Goal: Information Seeking & Learning: Learn about a topic

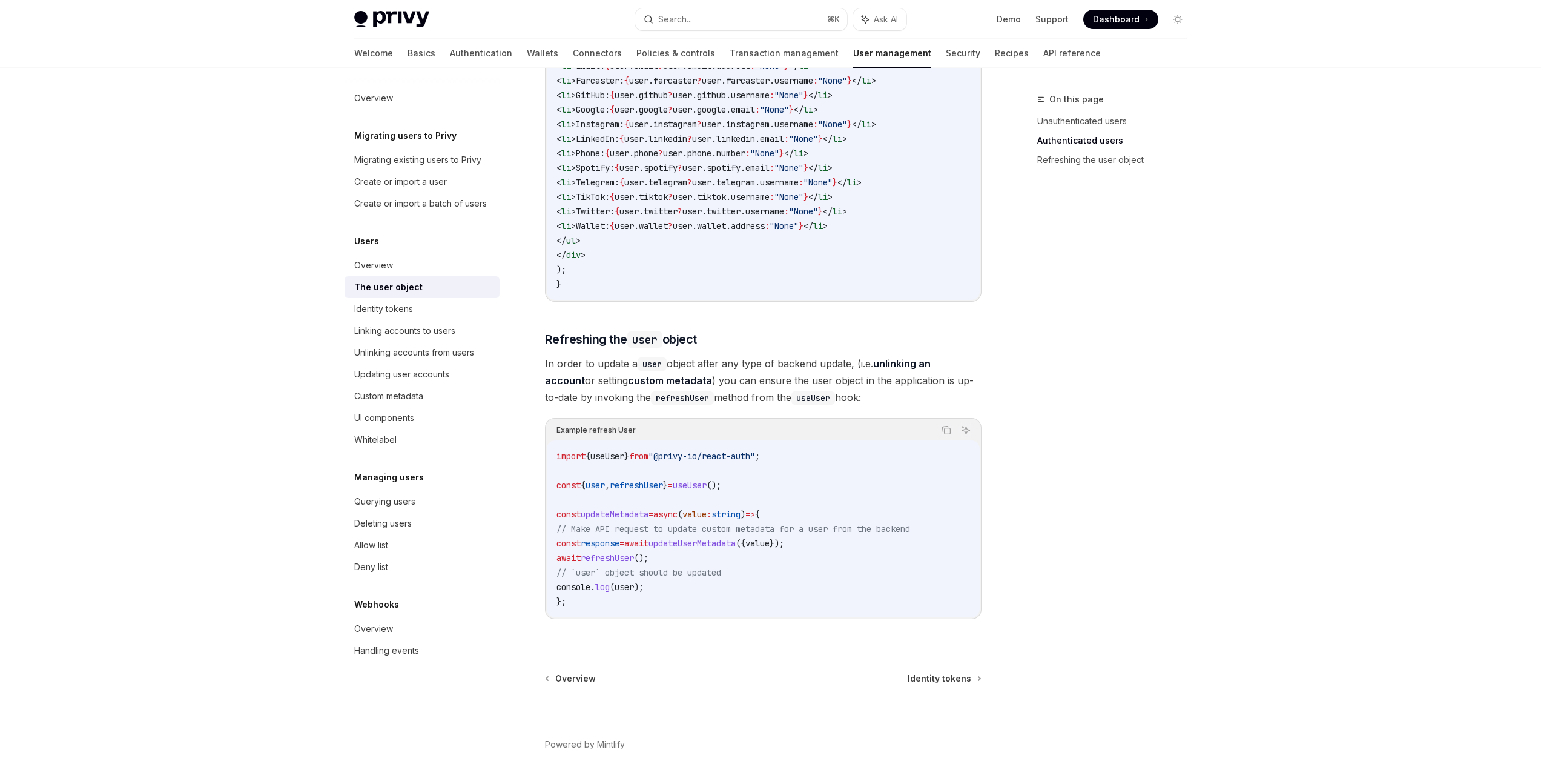
scroll to position [1397, 0]
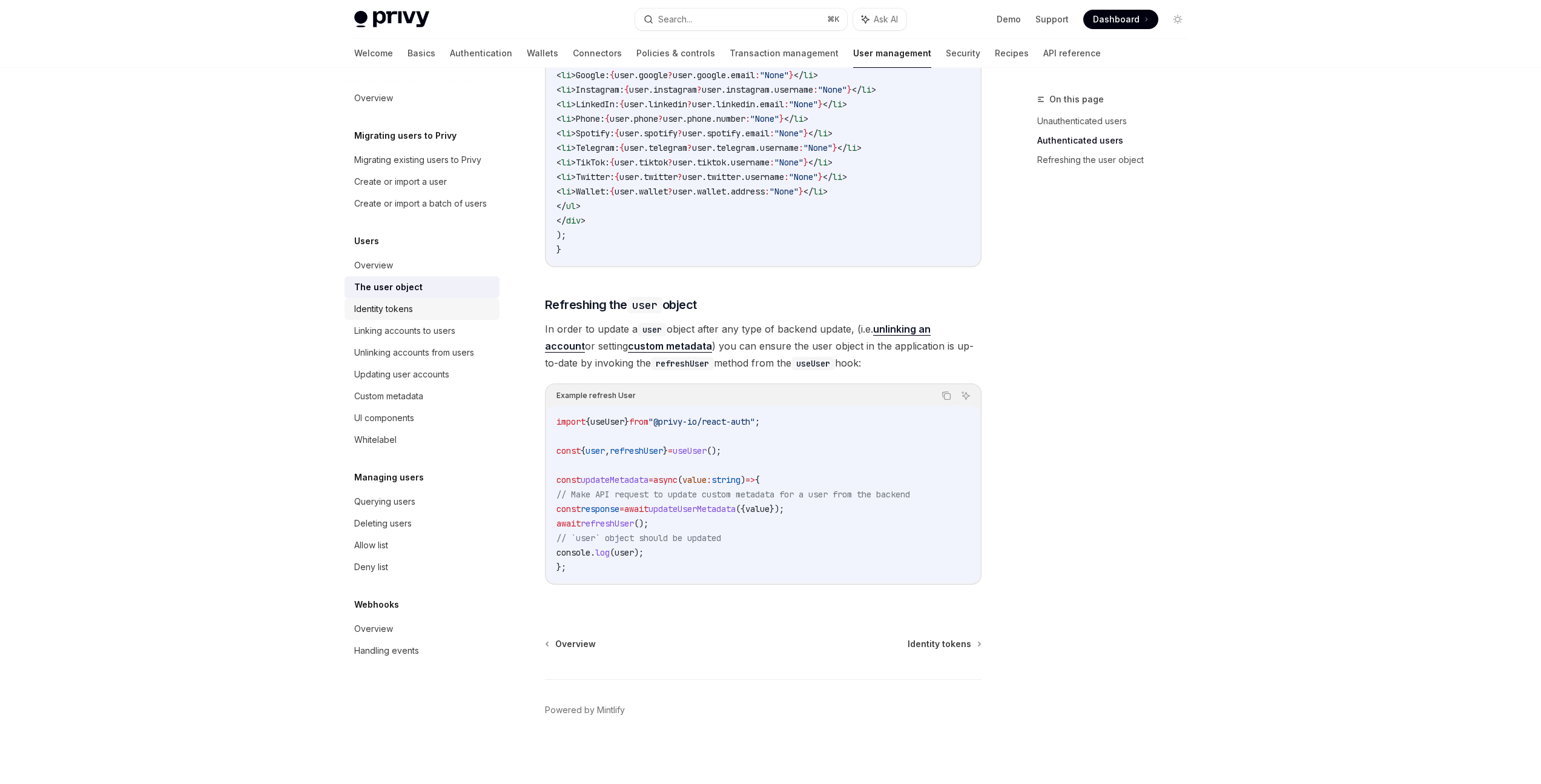
click at [420, 308] on div "Identity tokens" at bounding box center [424, 309] width 138 height 15
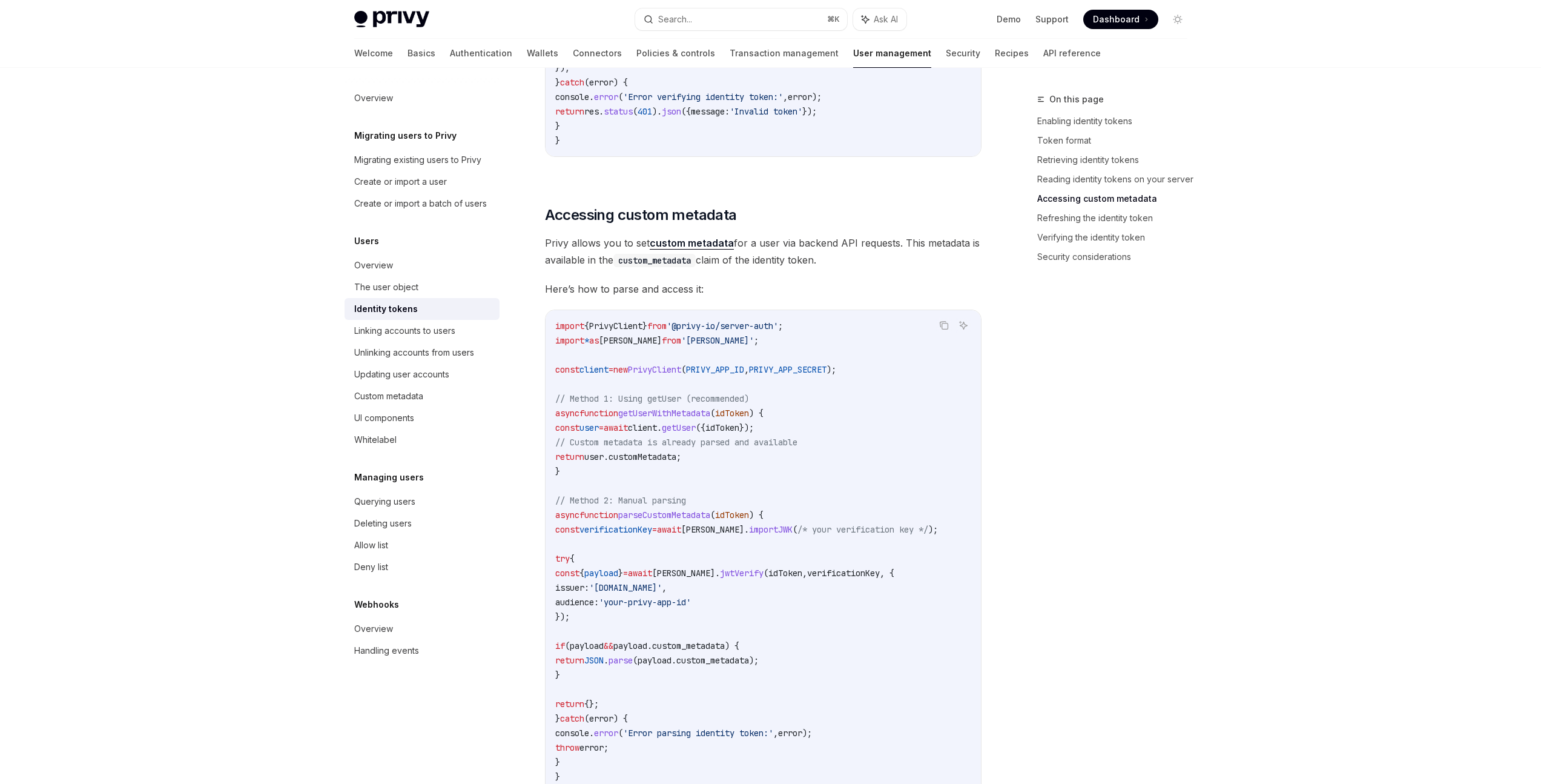
scroll to position [2239, 0]
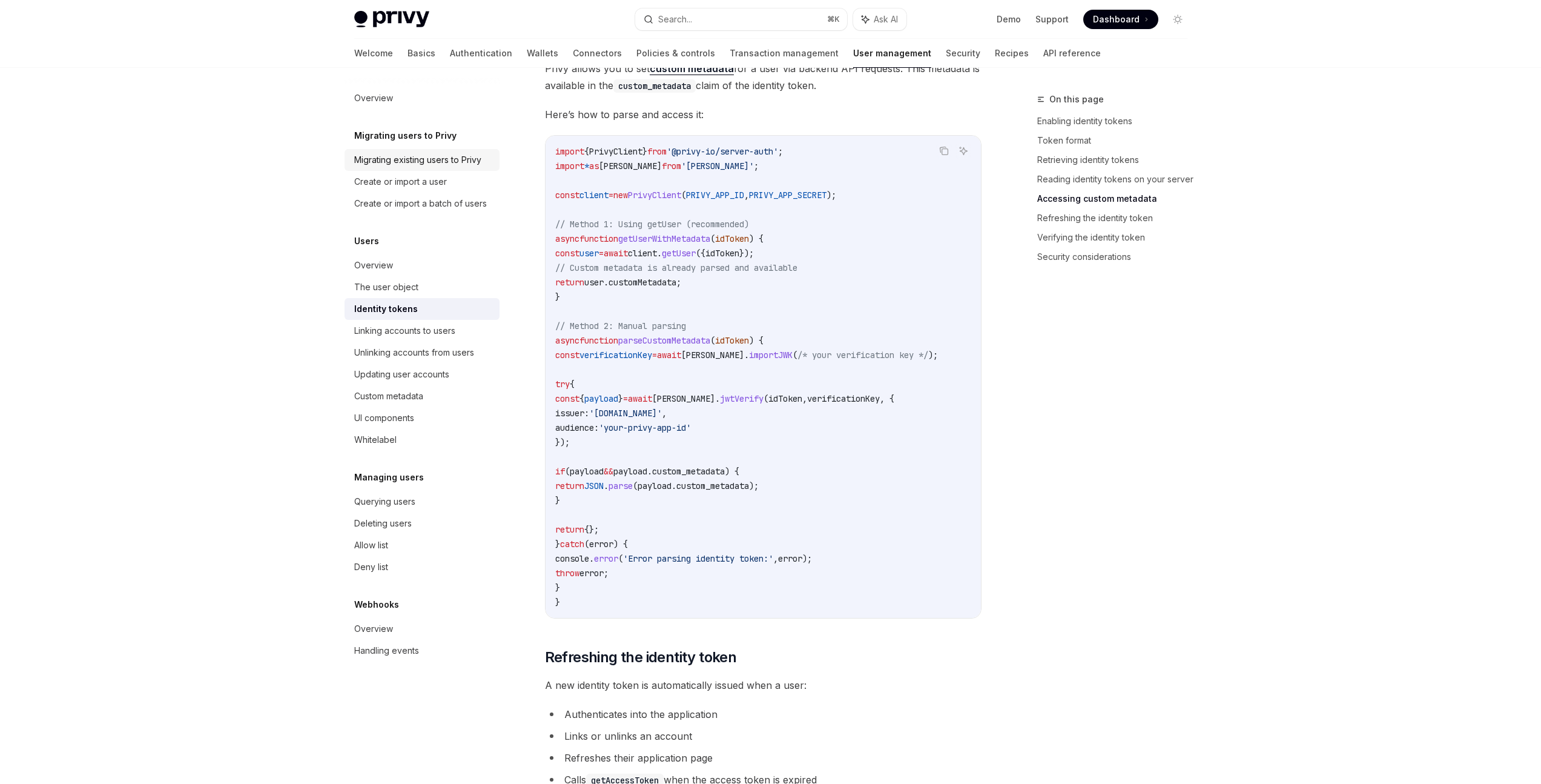
click at [470, 168] on link "Migrating existing users to Privy" at bounding box center [422, 160] width 155 height 21
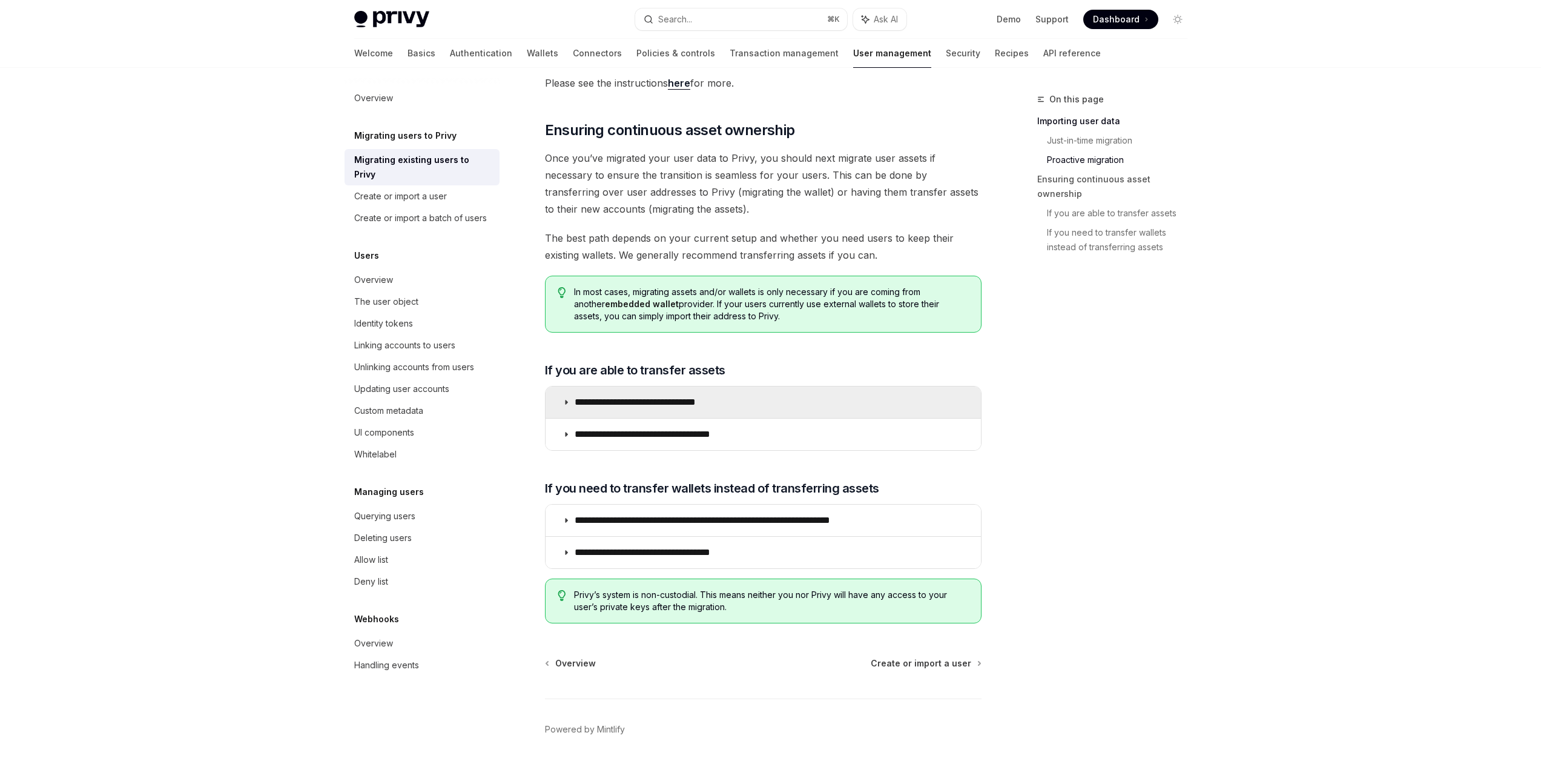
scroll to position [1213, 0]
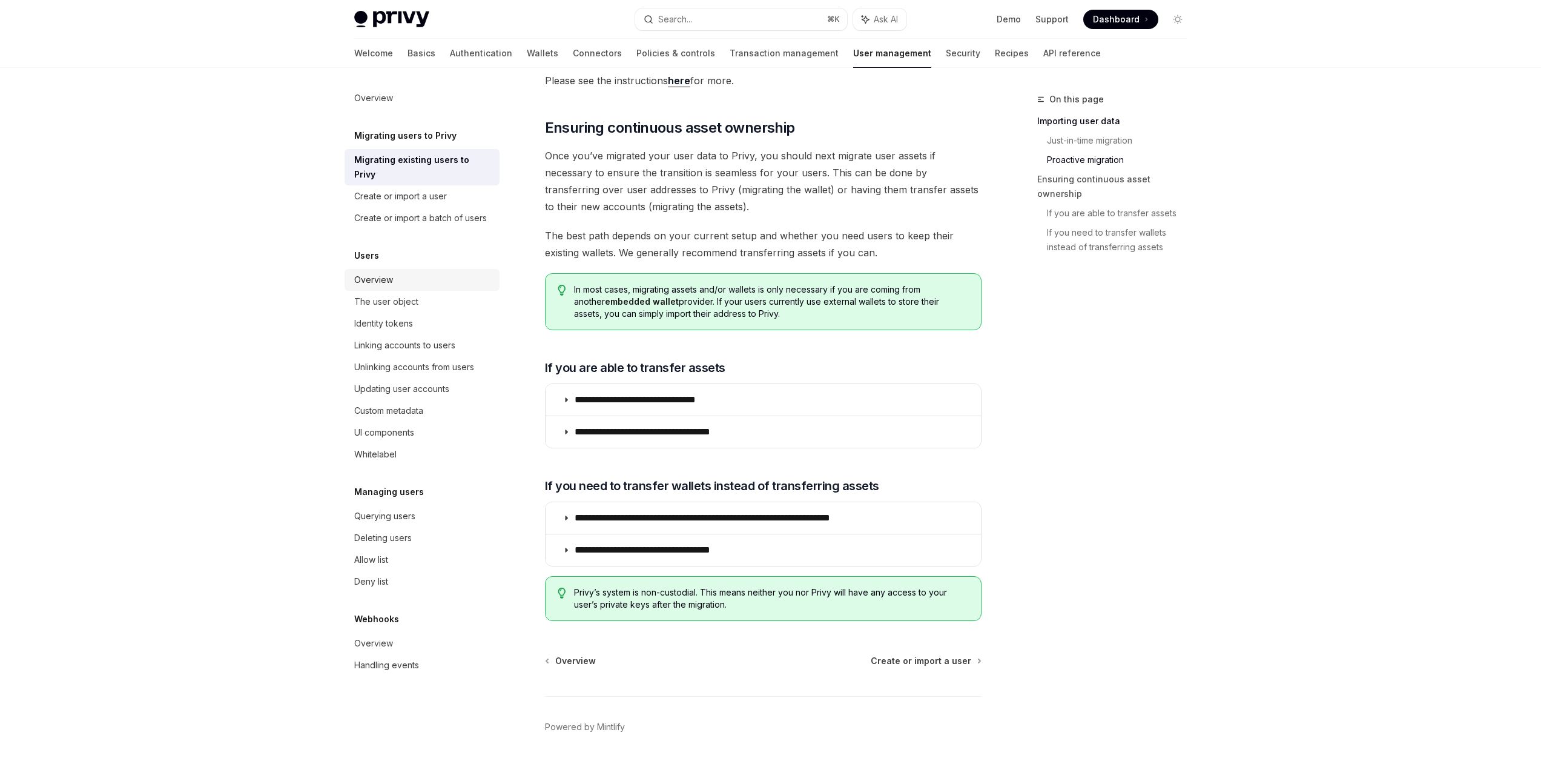
click at [407, 273] on div "Overview" at bounding box center [424, 280] width 138 height 15
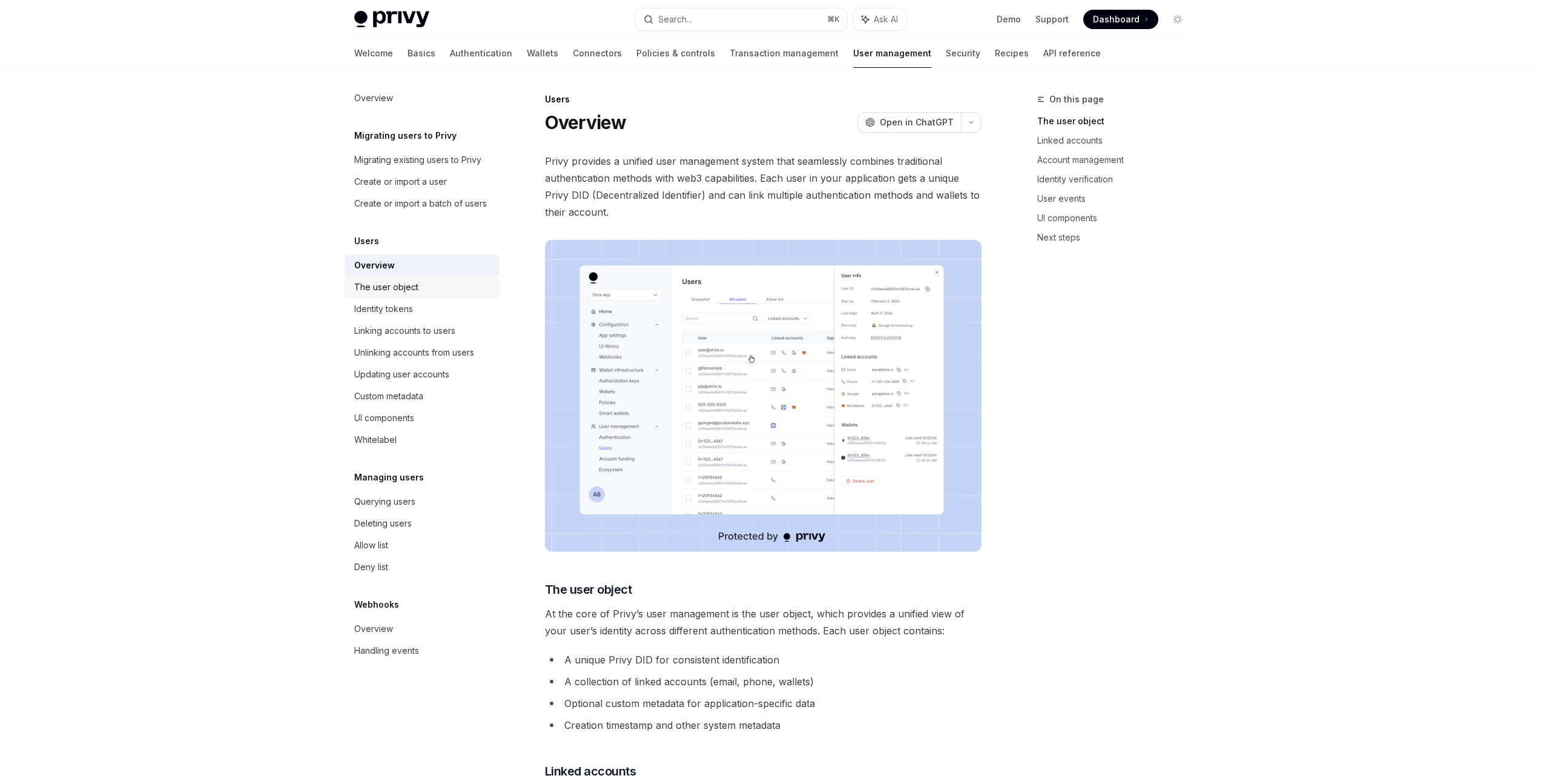
click at [411, 292] on div "The user object" at bounding box center [387, 286] width 64 height 15
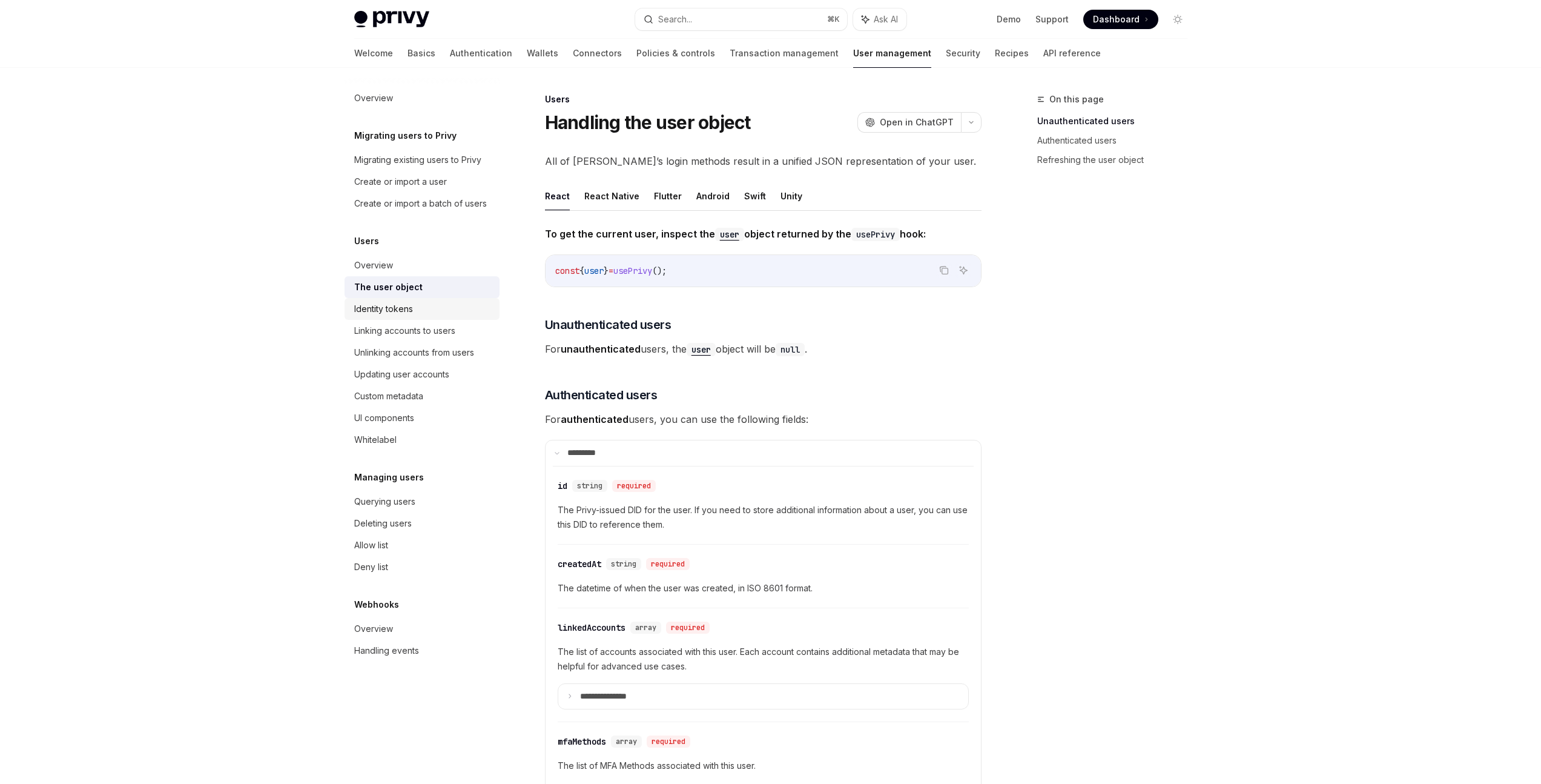
click at [404, 308] on div "Identity tokens" at bounding box center [384, 309] width 58 height 15
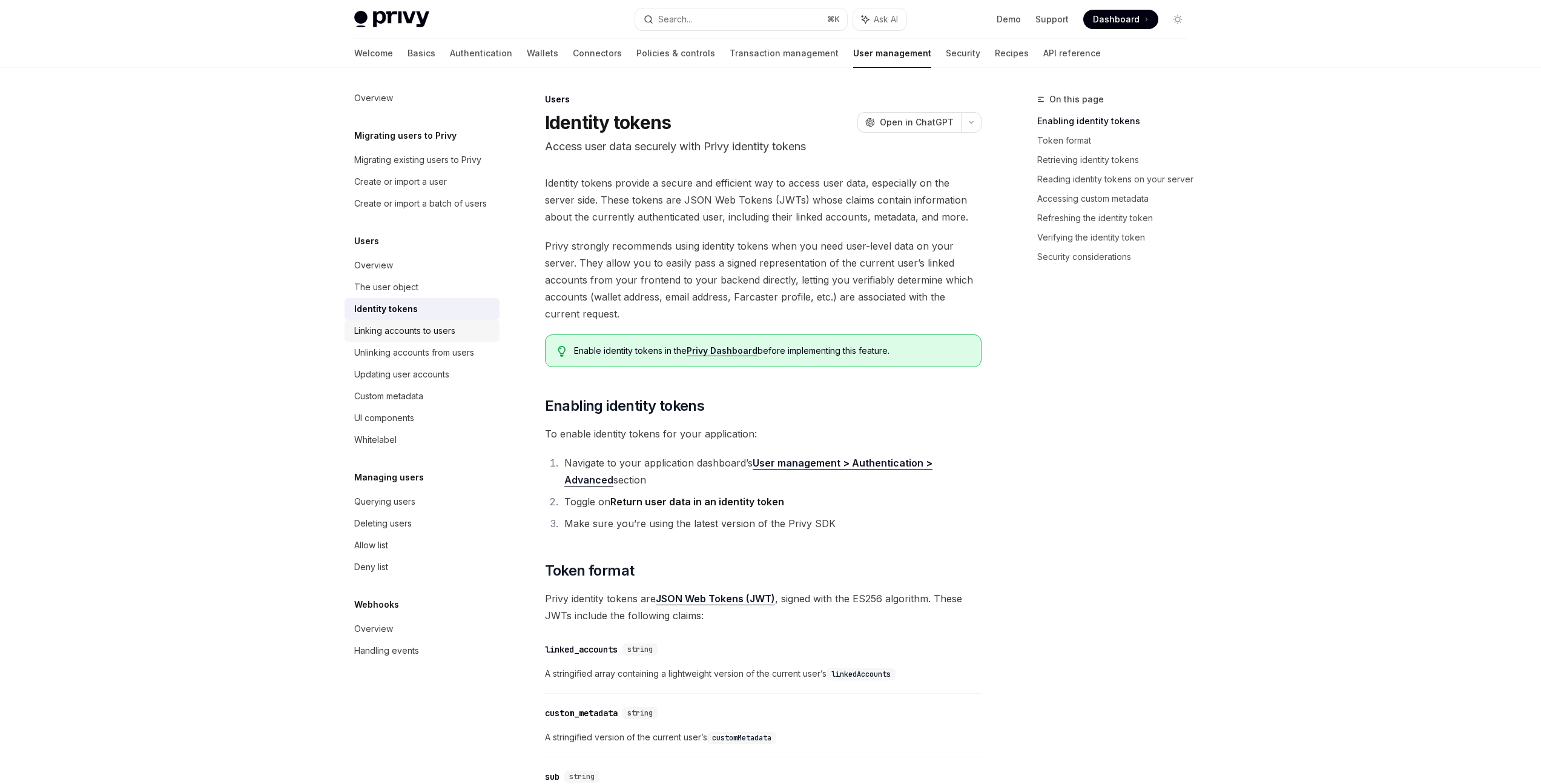
click at [398, 326] on div "Linking accounts to users" at bounding box center [405, 330] width 101 height 15
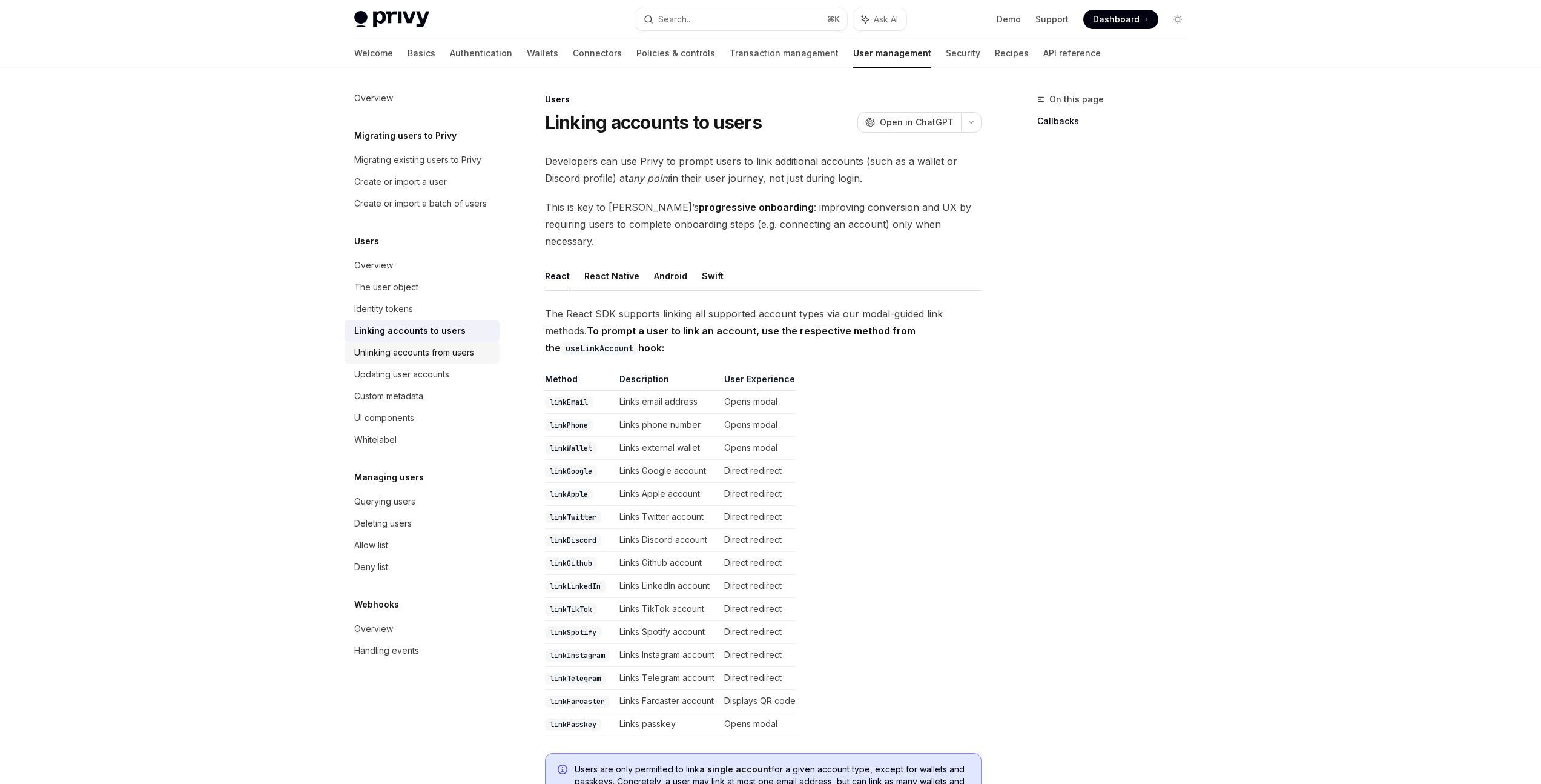
click at [399, 352] on div "Unlinking accounts from users" at bounding box center [414, 352] width 120 height 15
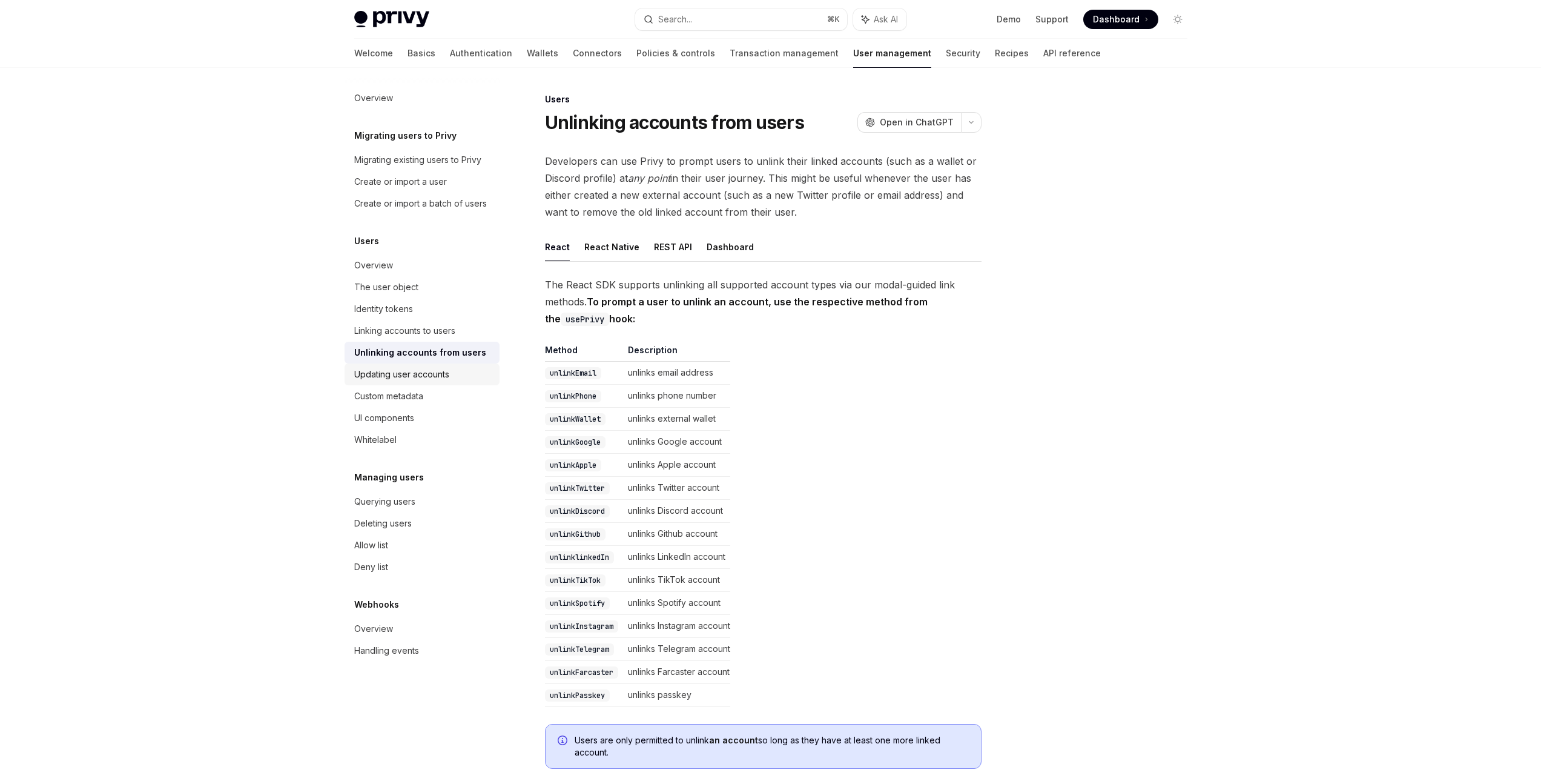
click at [402, 369] on div "Updating user accounts" at bounding box center [402, 374] width 95 height 15
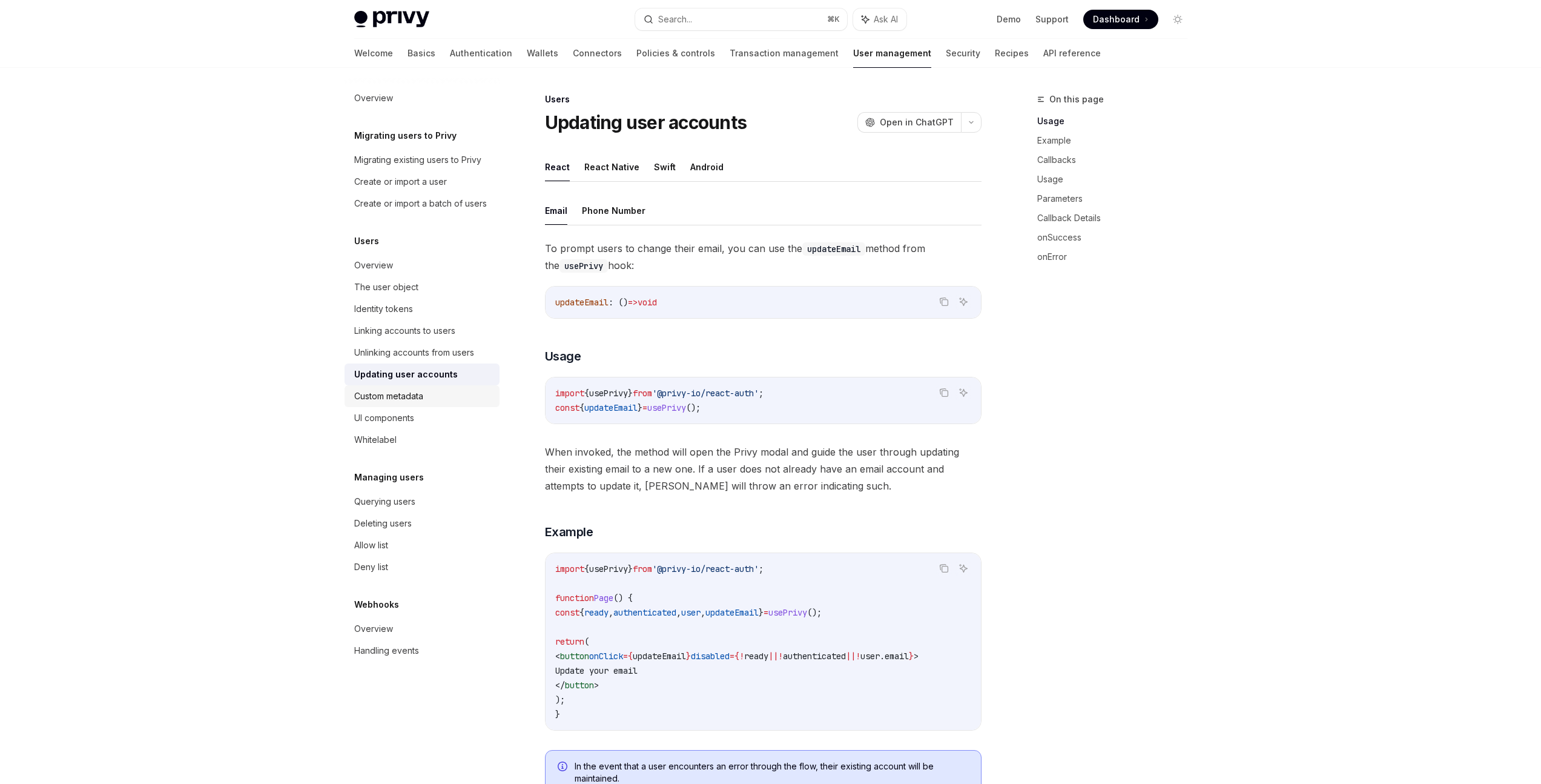
click at [402, 399] on div "Custom metadata" at bounding box center [389, 395] width 69 height 15
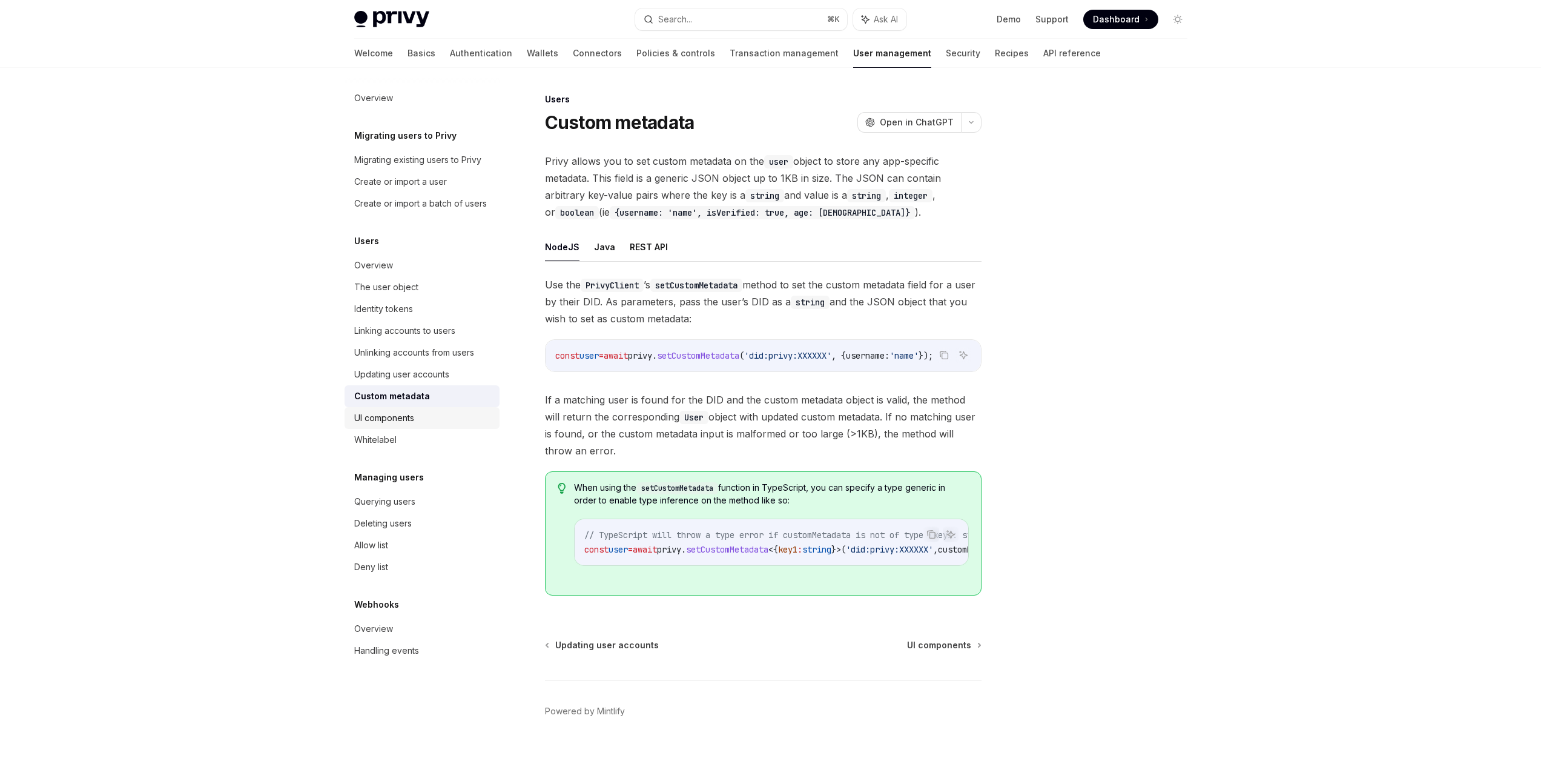
click at [402, 412] on div "UI components" at bounding box center [385, 418] width 60 height 15
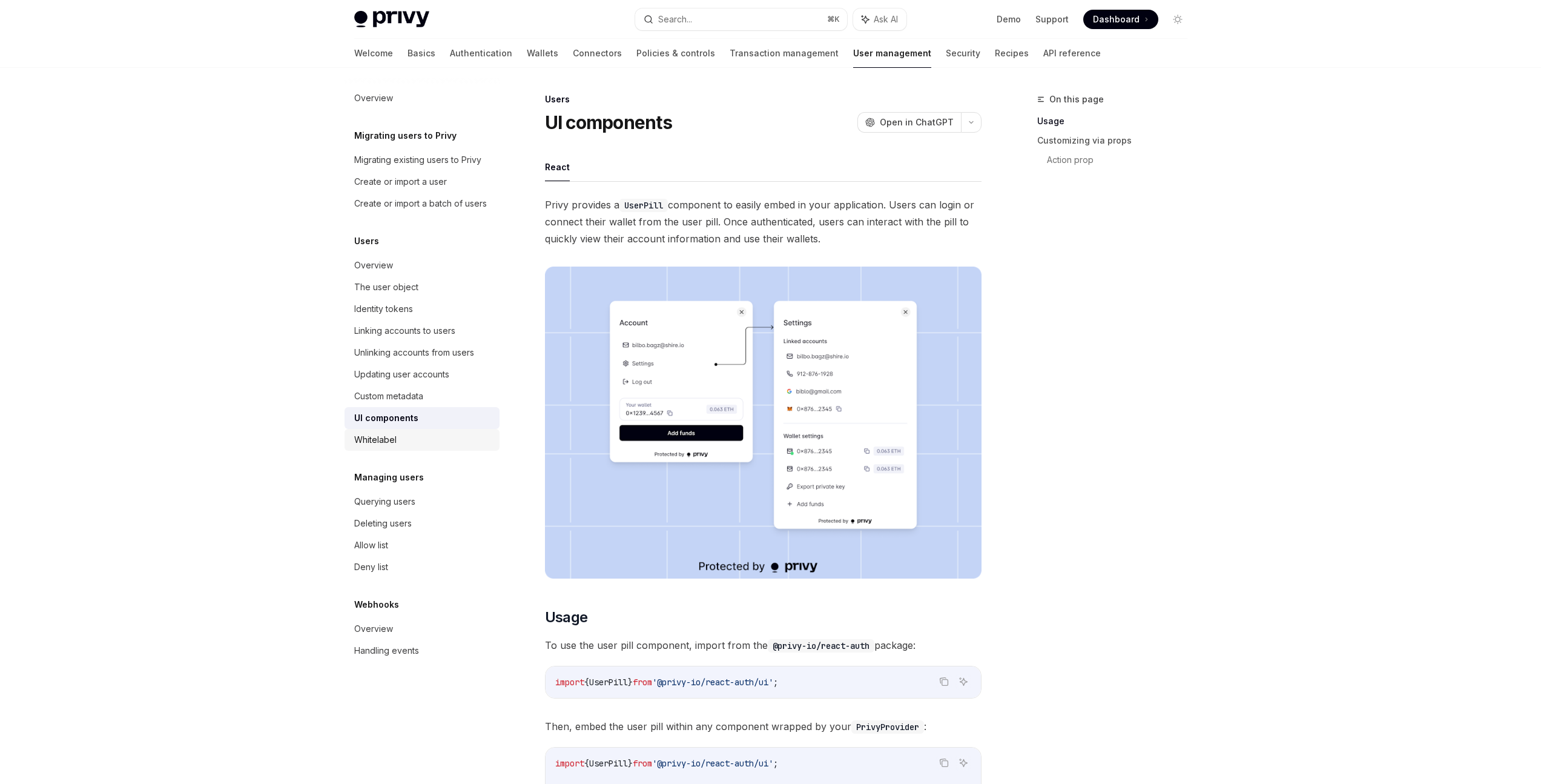
click at [396, 445] on div "Whitelabel" at bounding box center [424, 439] width 138 height 15
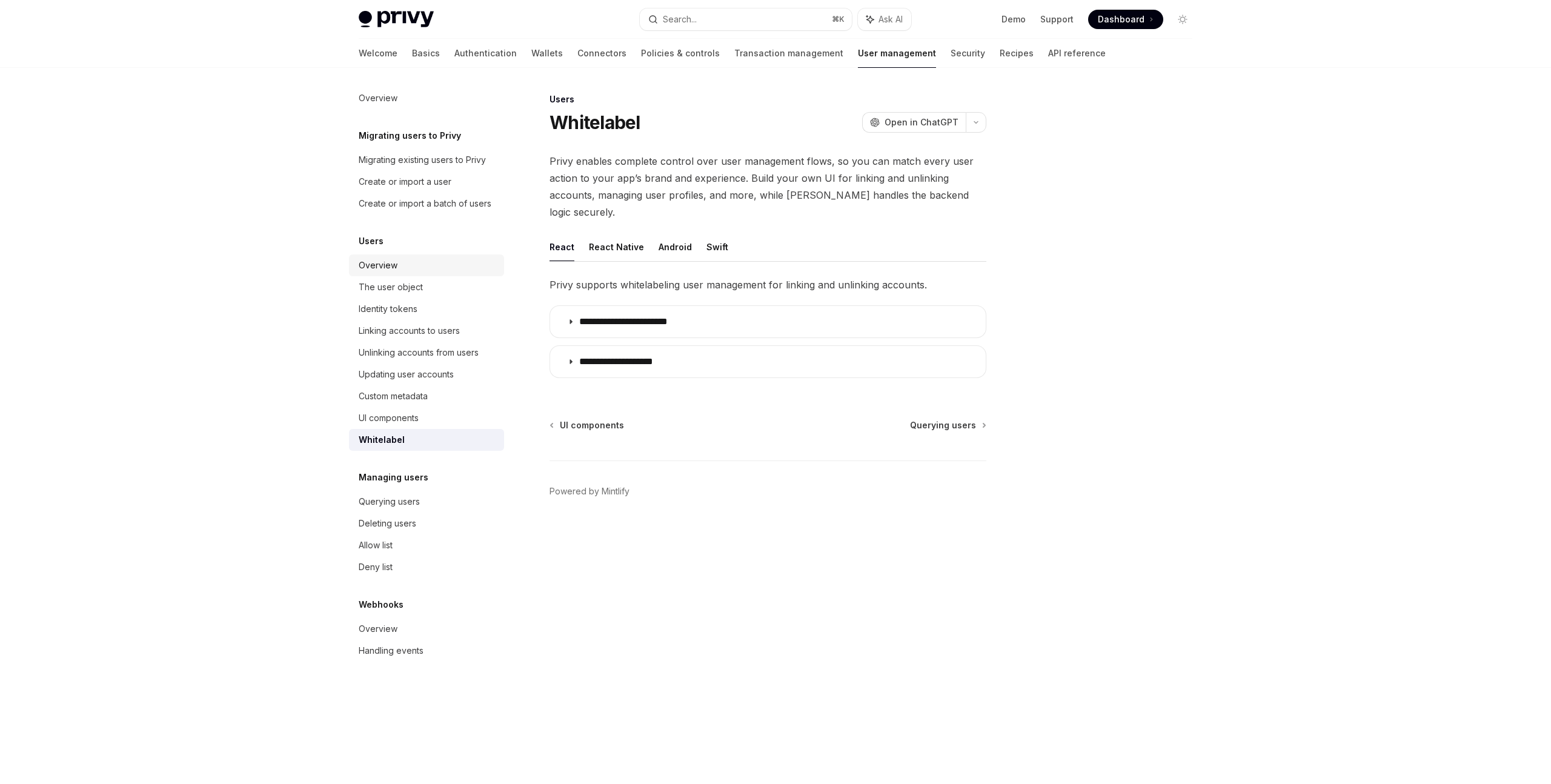
click at [444, 266] on div "Overview" at bounding box center [428, 265] width 138 height 15
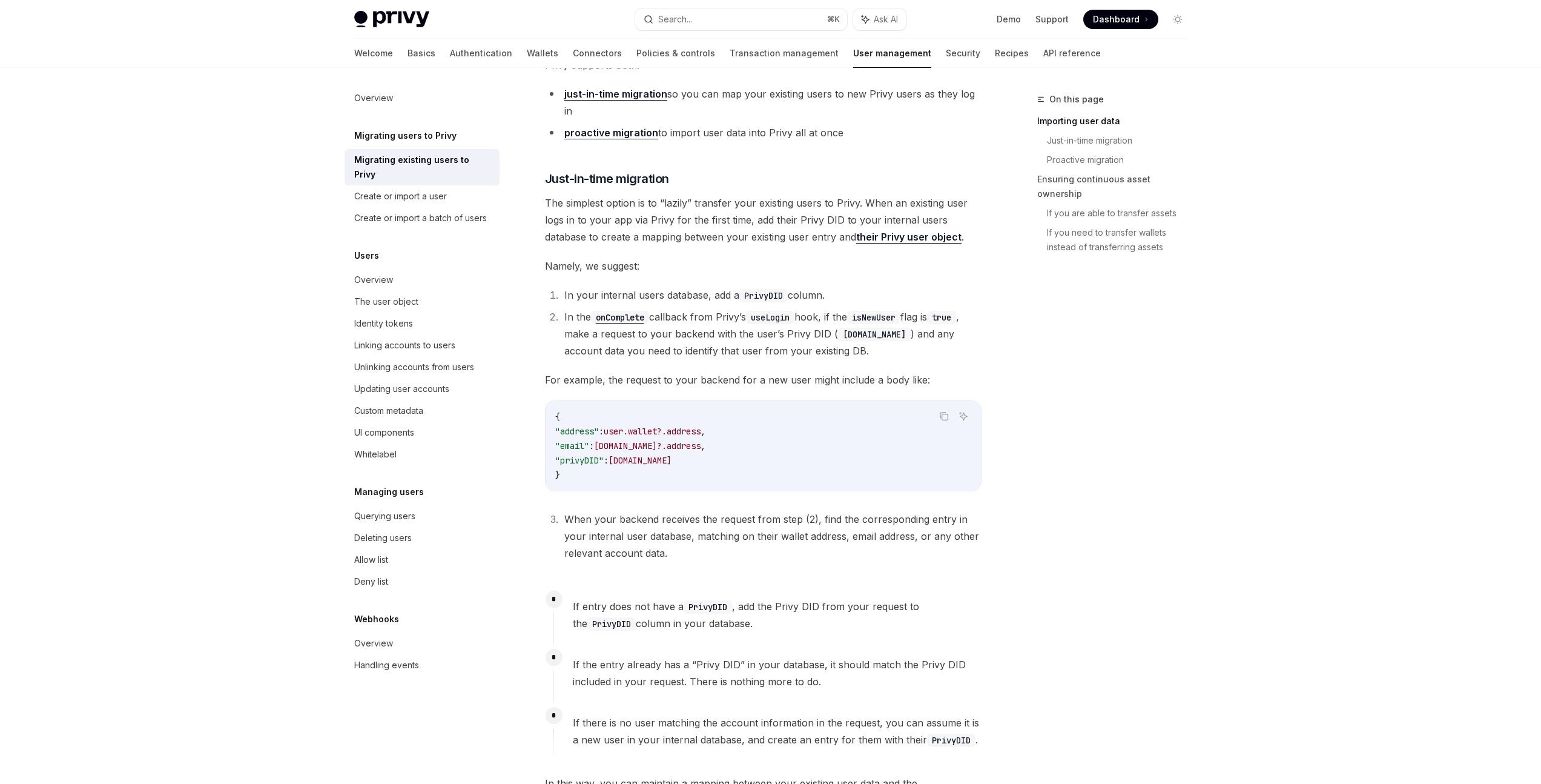
type textarea "*"
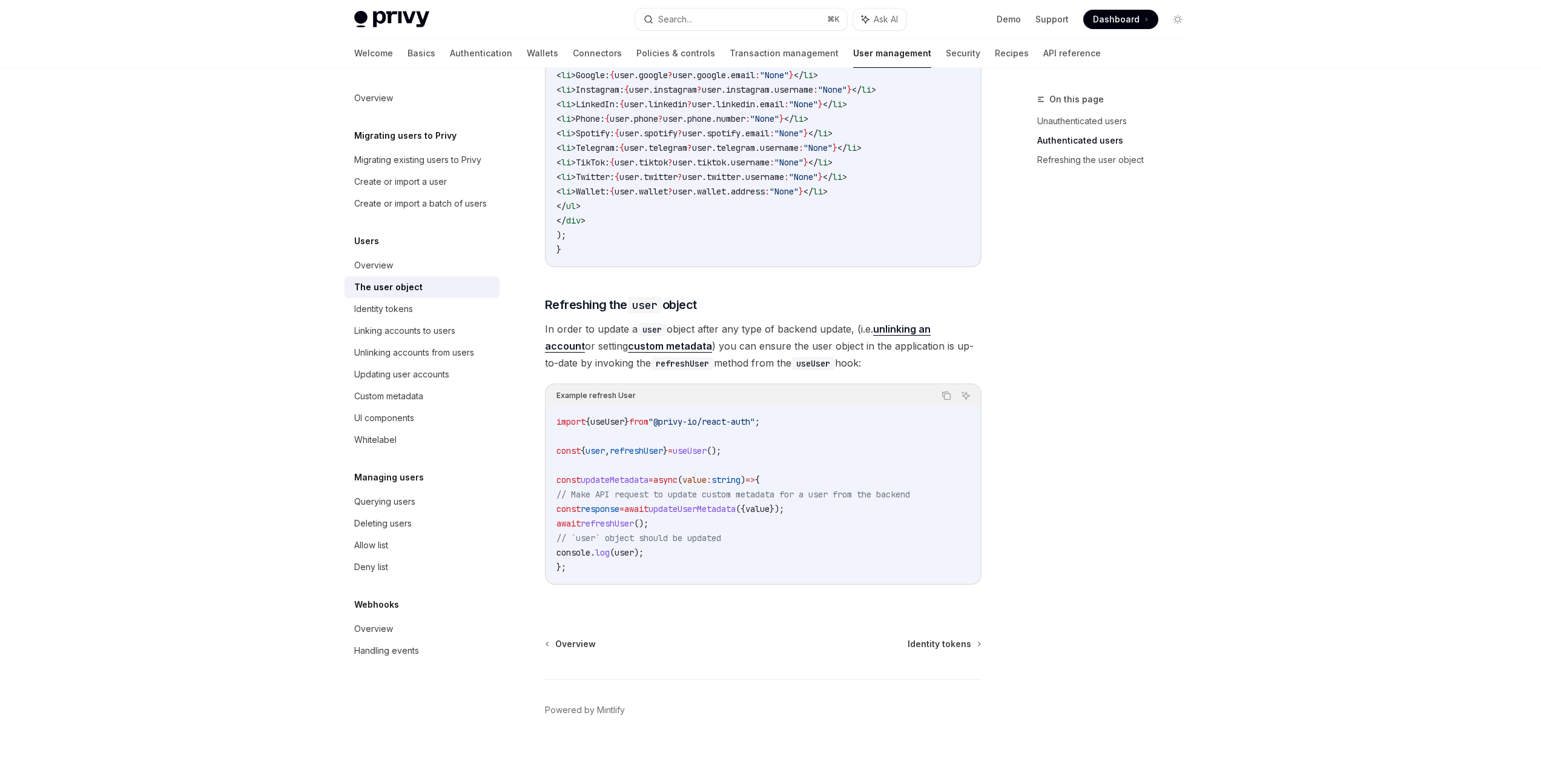
scroll to position [1397, 0]
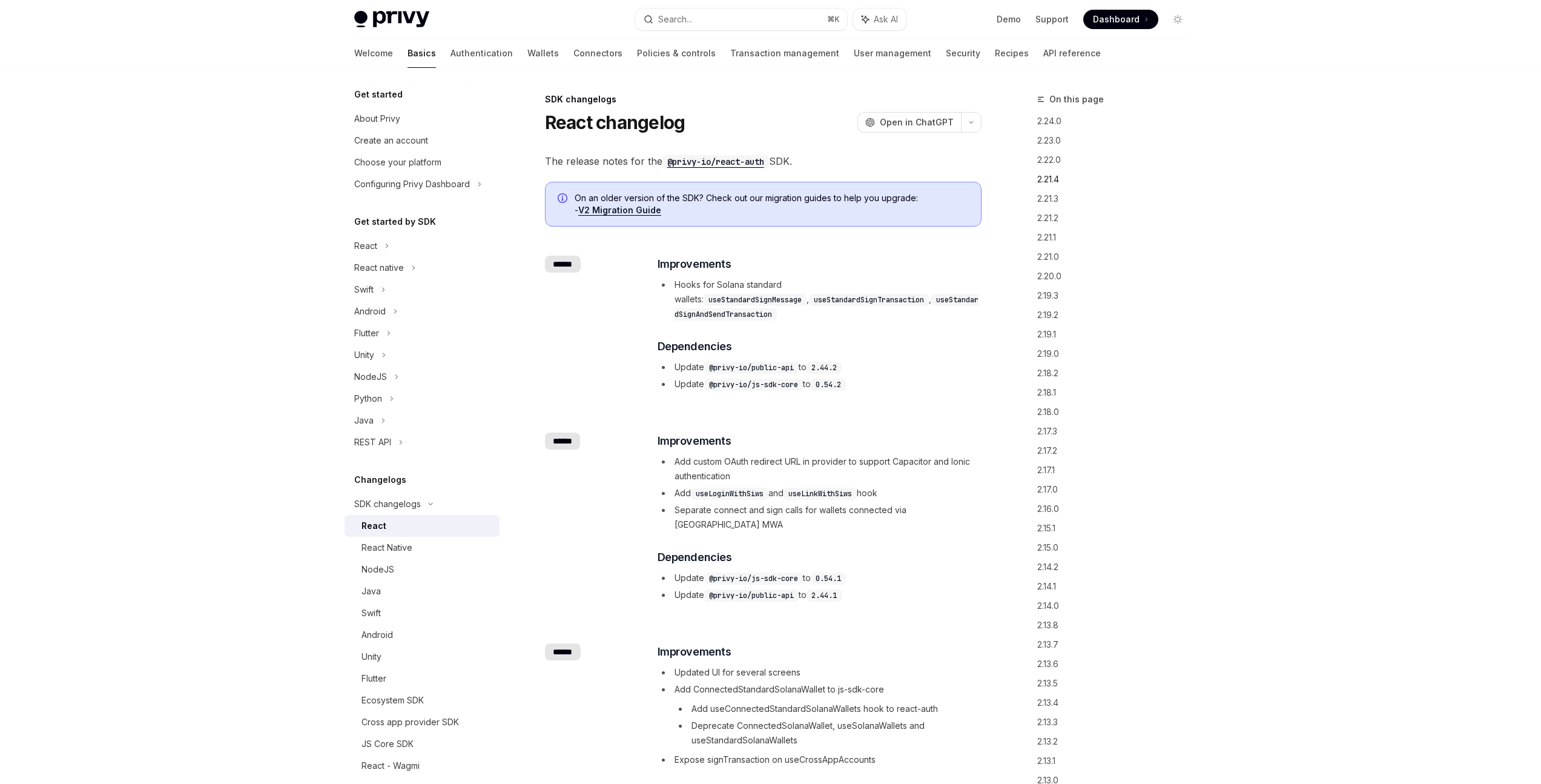
click at [1049, 180] on link "2.21.4" at bounding box center [1117, 179] width 160 height 19
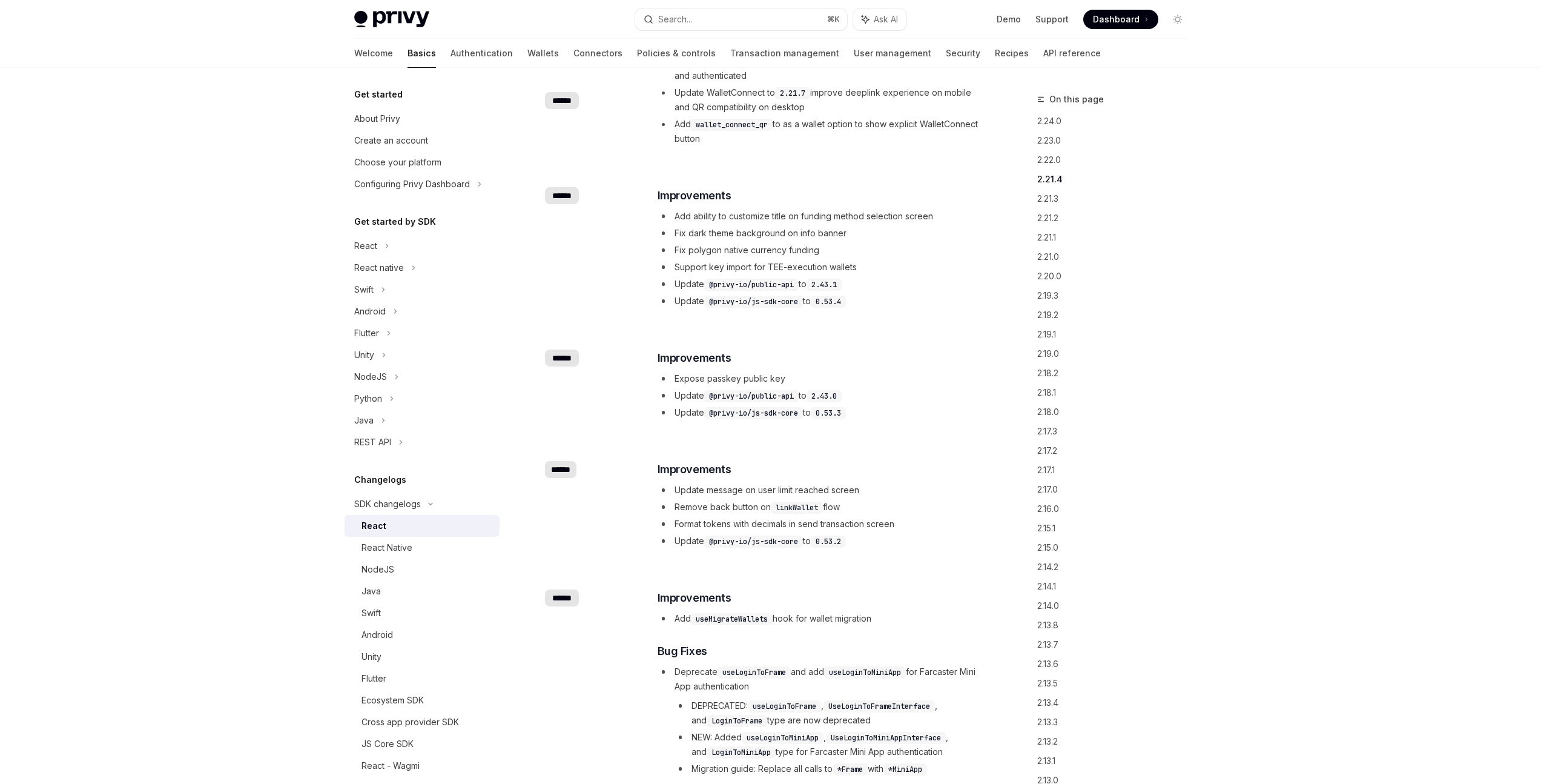
scroll to position [976, 0]
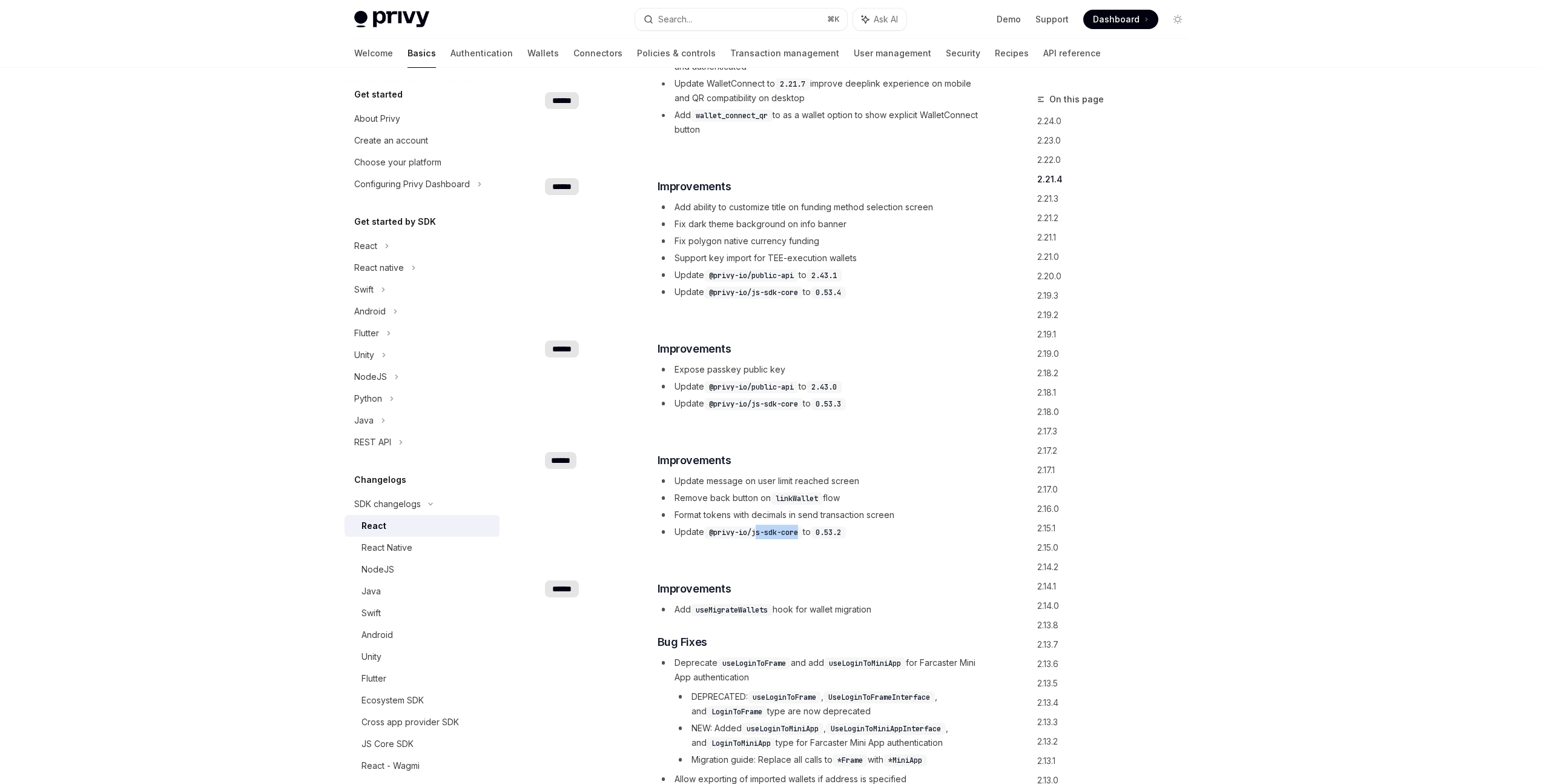
drag, startPoint x: 757, startPoint y: 504, endPoint x: 806, endPoint y: 504, distance: 49.0
click at [803, 526] on code "@privy-io/js-sdk-core" at bounding box center [753, 532] width 98 height 12
click at [845, 526] on code "0.53.2" at bounding box center [829, 532] width 35 height 12
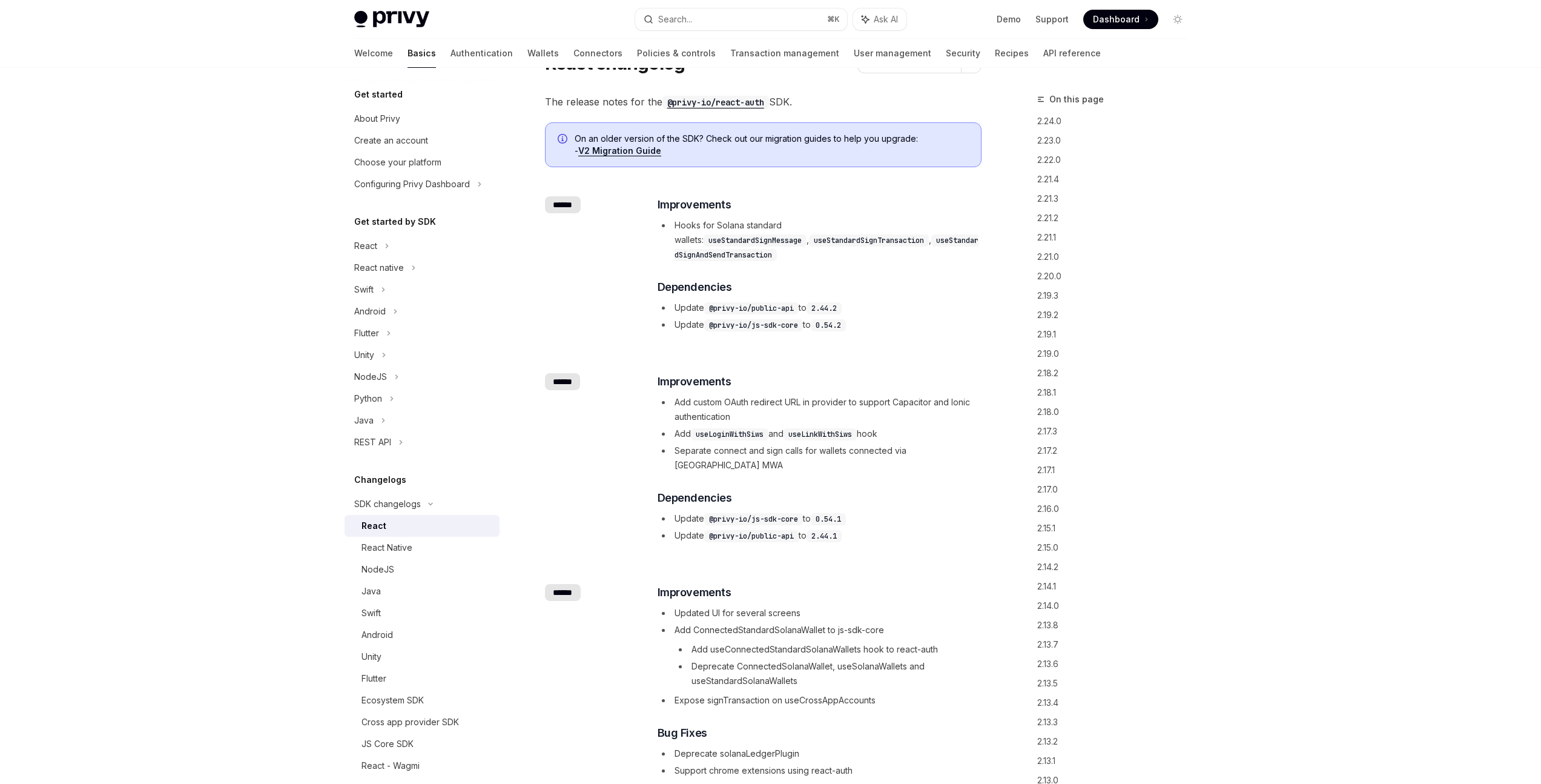
scroll to position [48, 0]
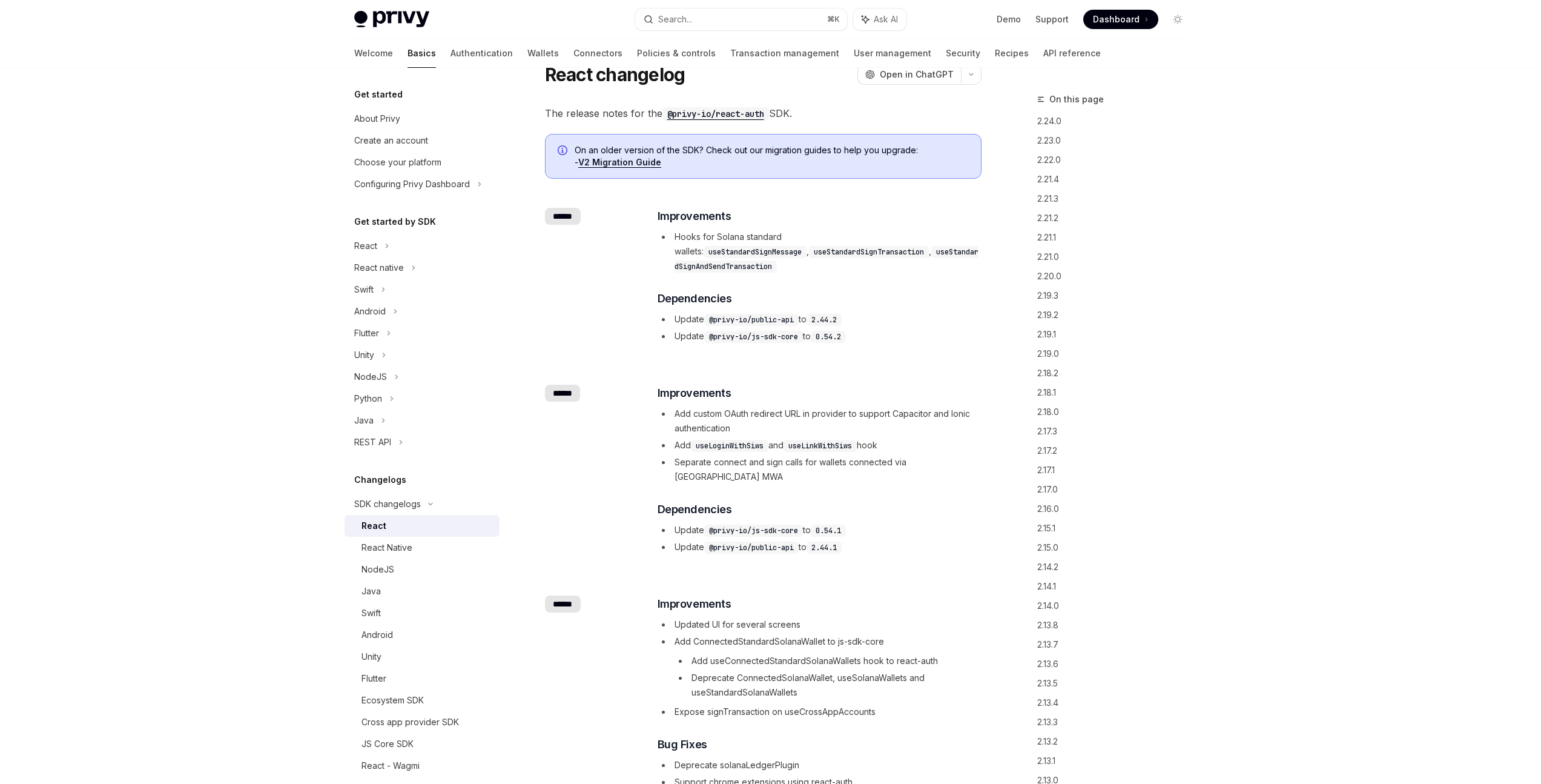
click at [634, 164] on link "V2 Migration Guide" at bounding box center [620, 162] width 83 height 11
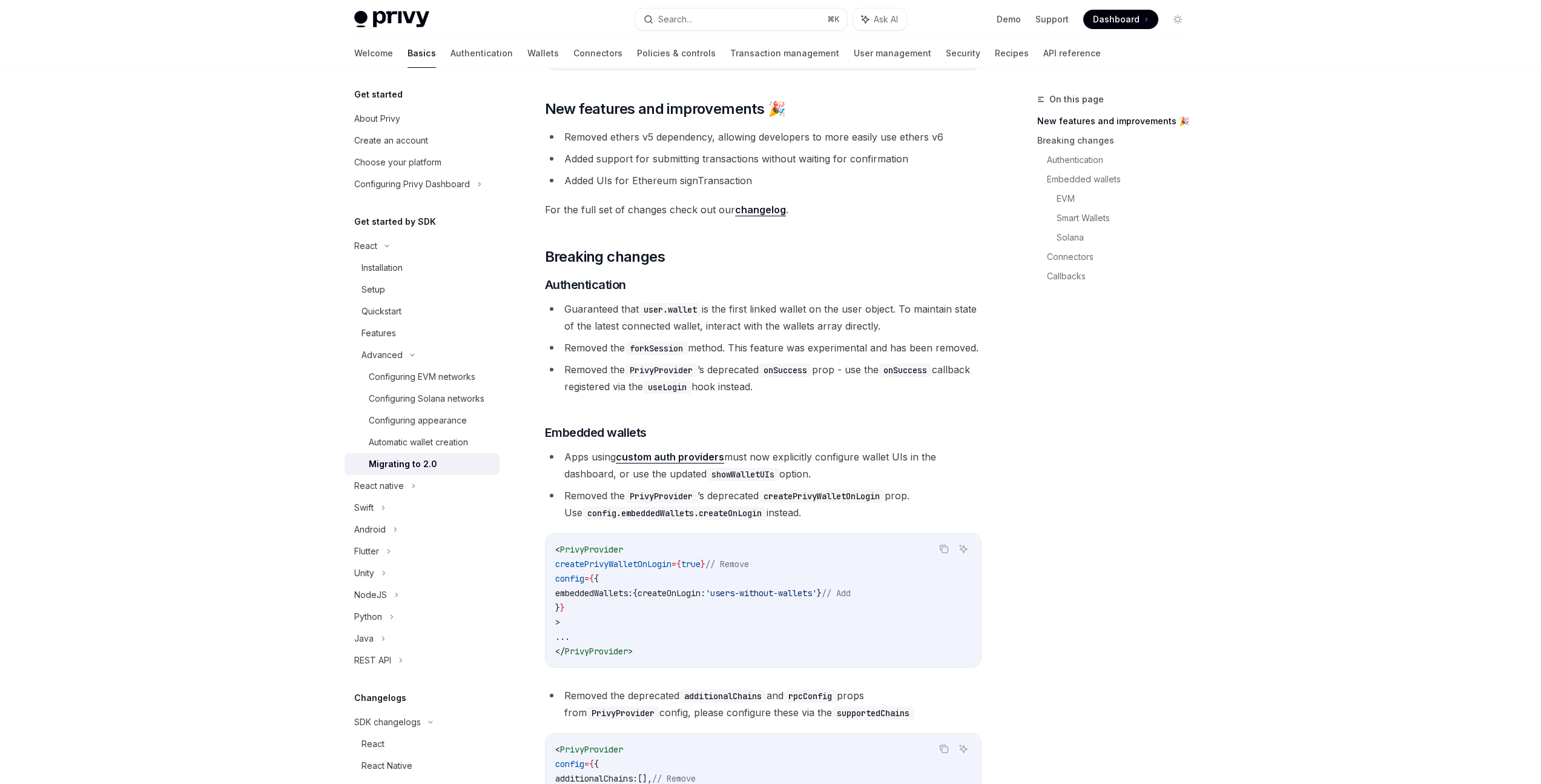
scroll to position [173, 0]
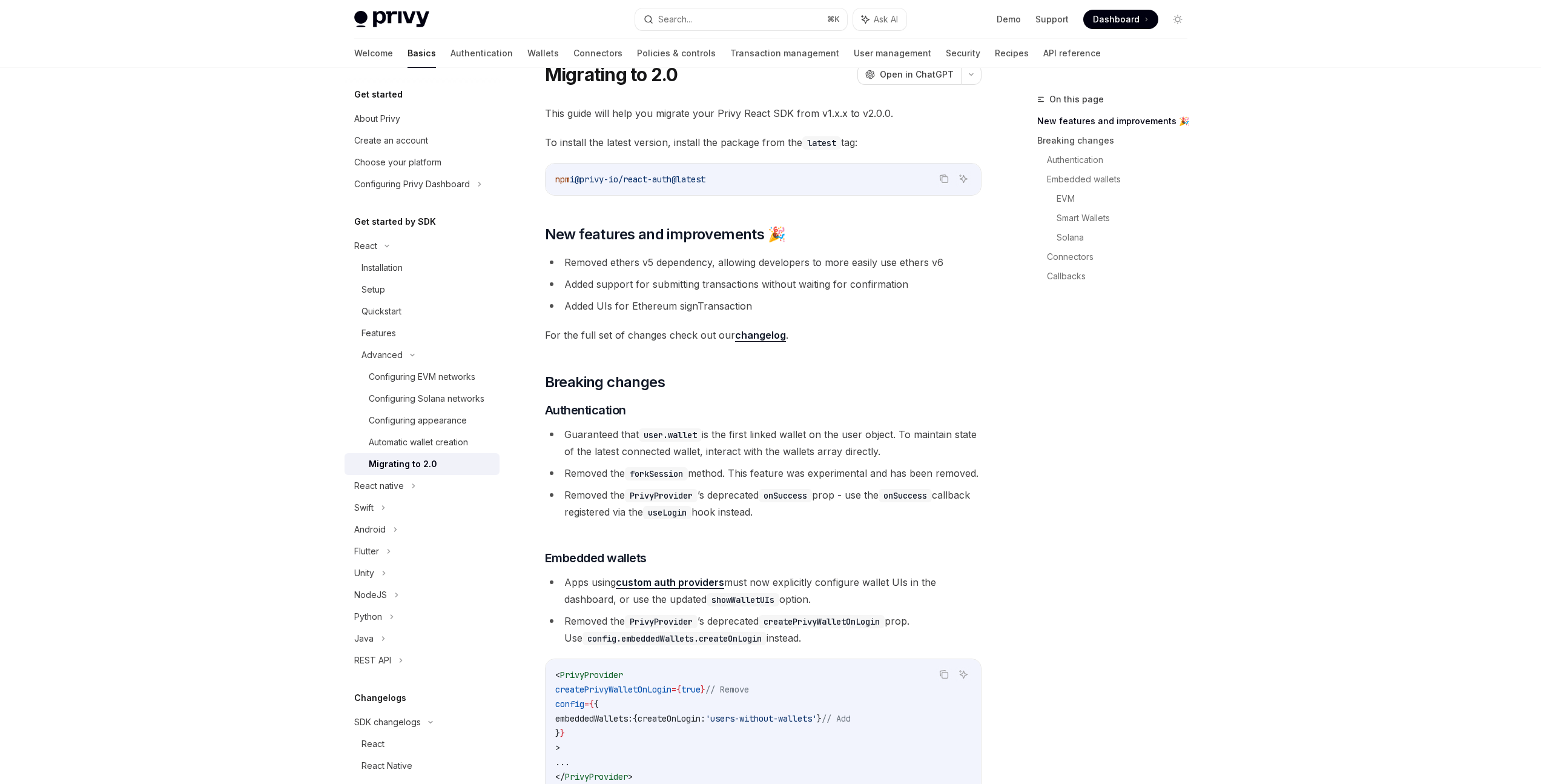
type textarea "*"
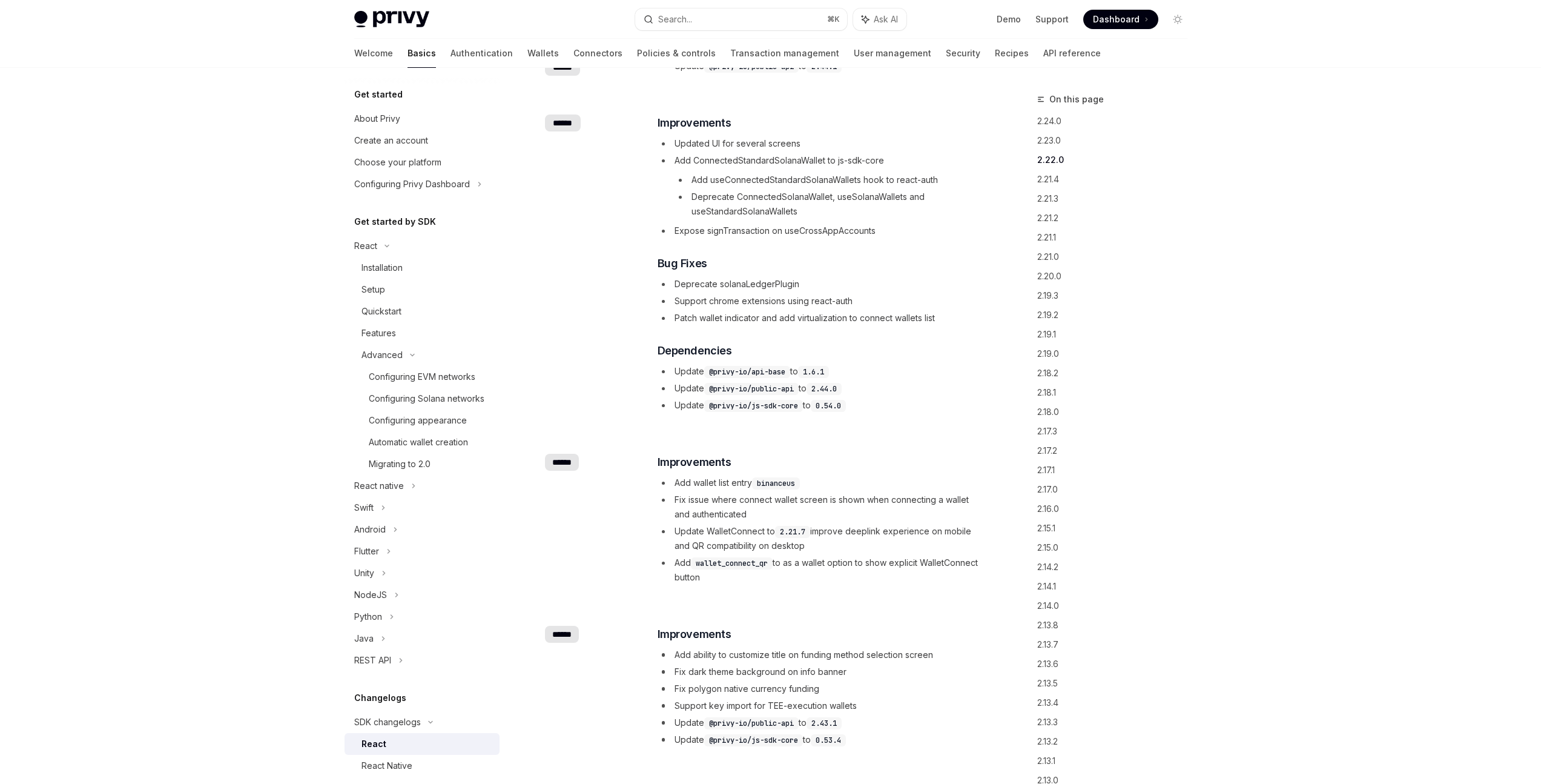
scroll to position [527, 0]
